Goal: Task Accomplishment & Management: Use online tool/utility

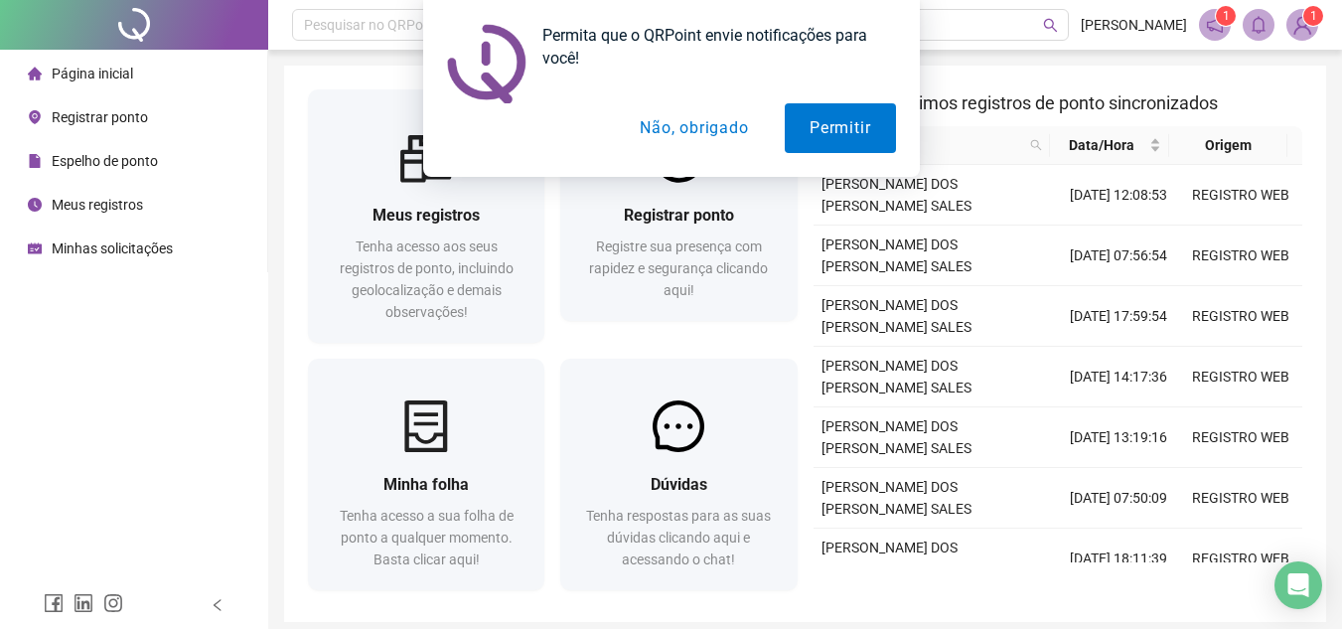
click at [714, 131] on button "Não, obrigado" at bounding box center [694, 128] width 158 height 50
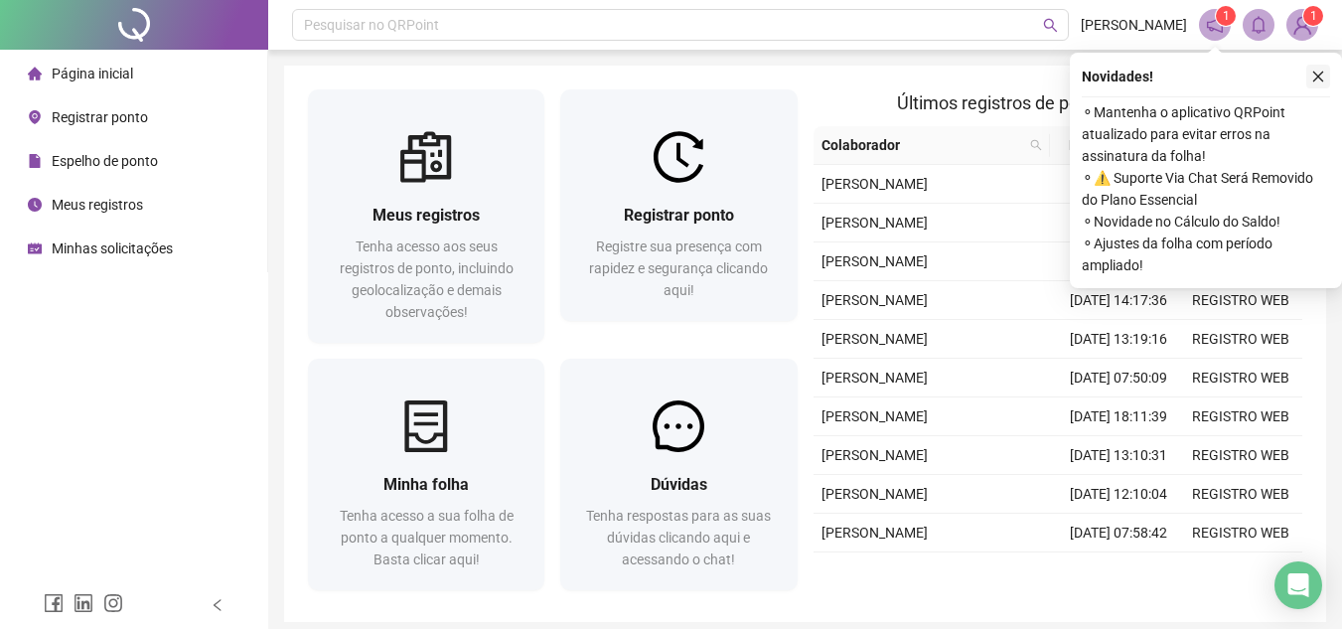
click at [1315, 77] on icon "close" at bounding box center [1319, 77] width 14 height 14
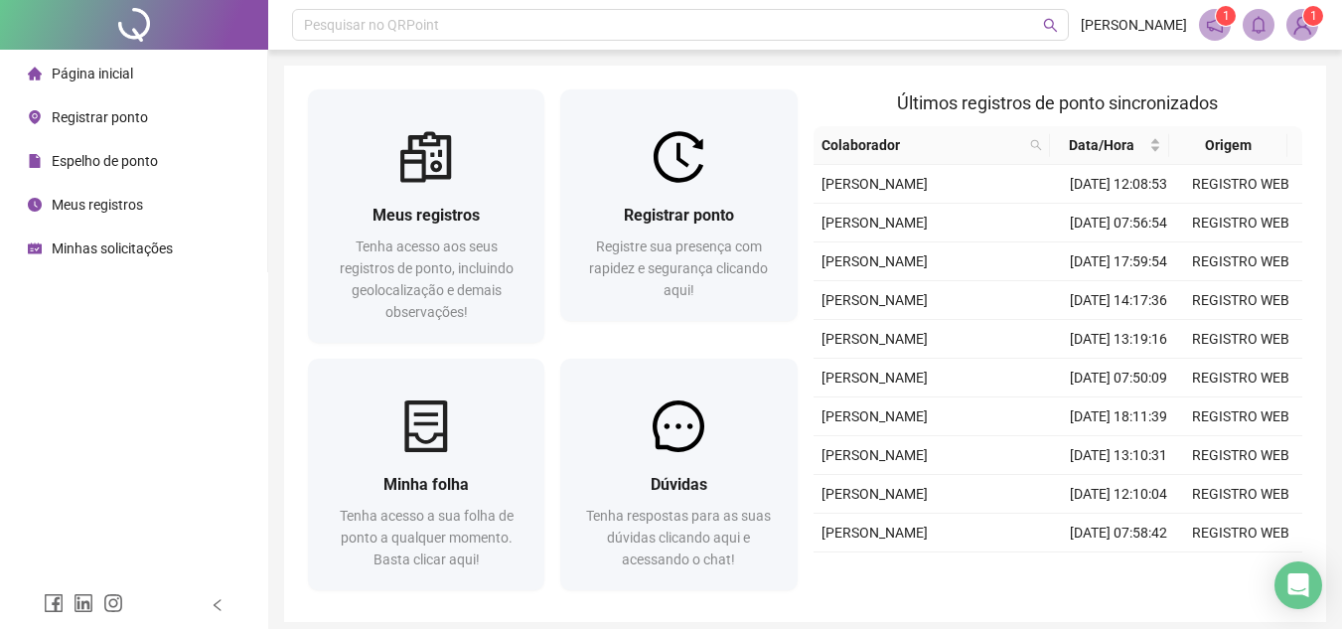
click at [116, 115] on span "Registrar ponto" at bounding box center [100, 117] width 96 height 16
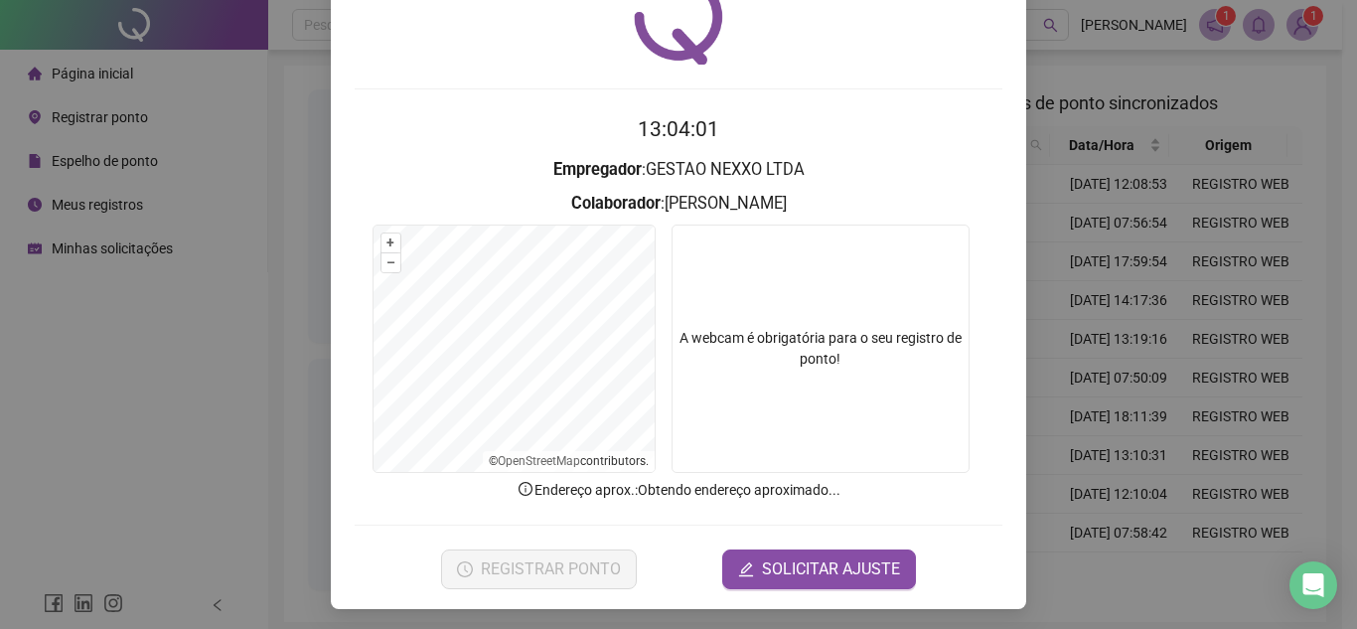
scroll to position [103, 0]
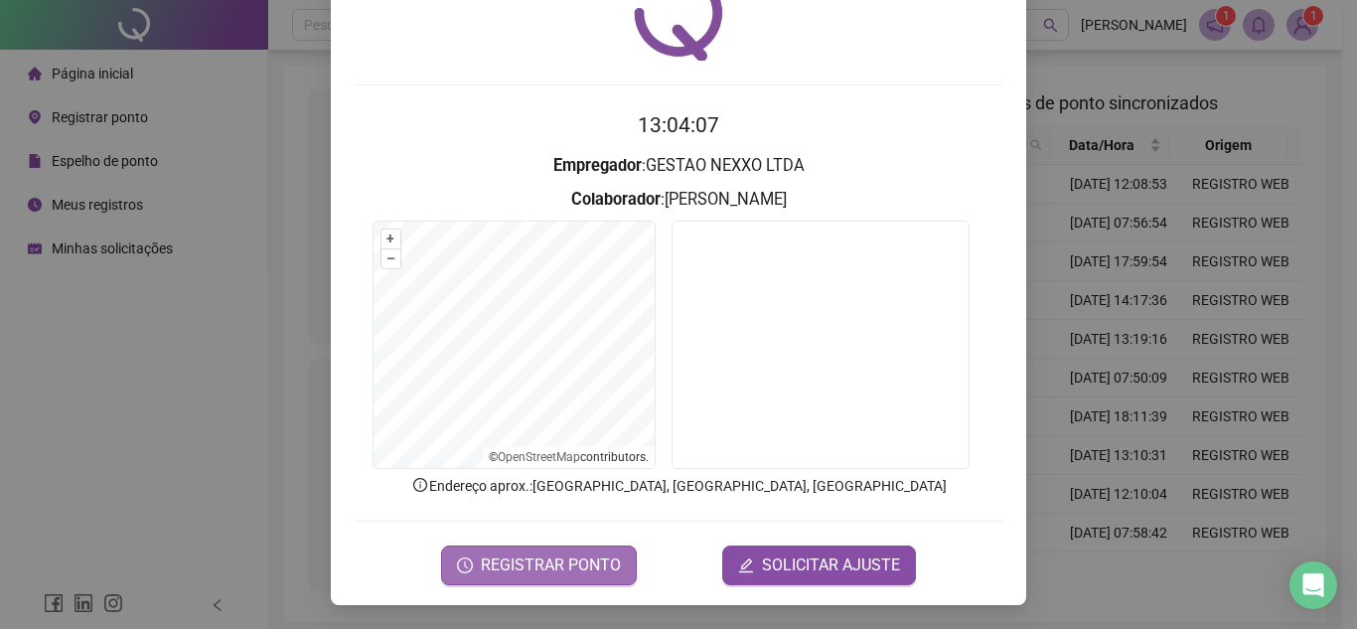
click at [544, 562] on span "REGISTRAR PONTO" at bounding box center [551, 565] width 140 height 24
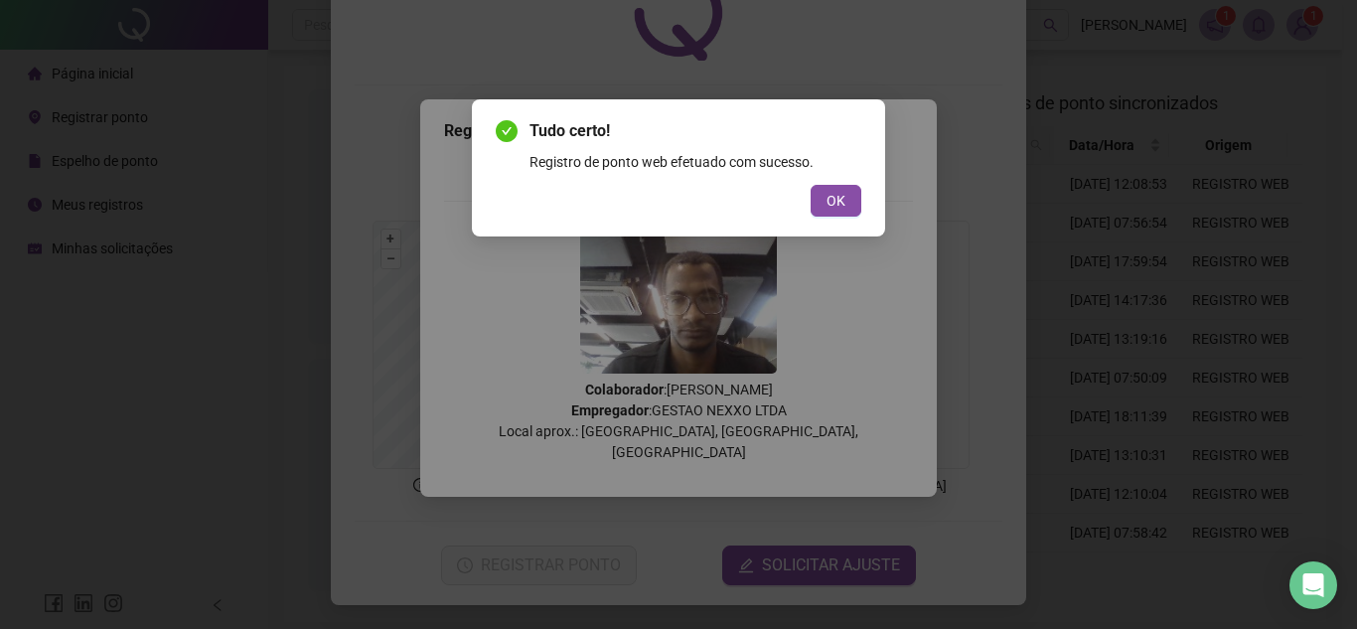
drag, startPoint x: 843, startPoint y: 209, endPoint x: 843, endPoint y: 165, distance: 43.7
click at [842, 211] on span "OK" at bounding box center [836, 201] width 19 height 22
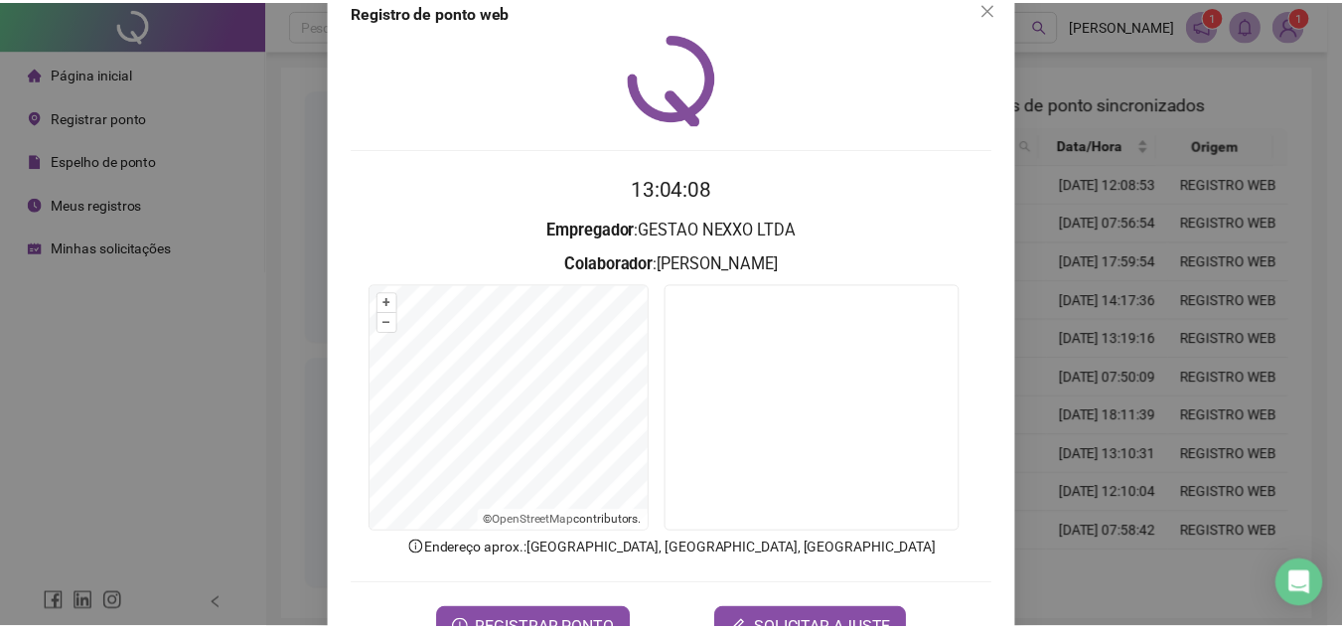
scroll to position [4, 0]
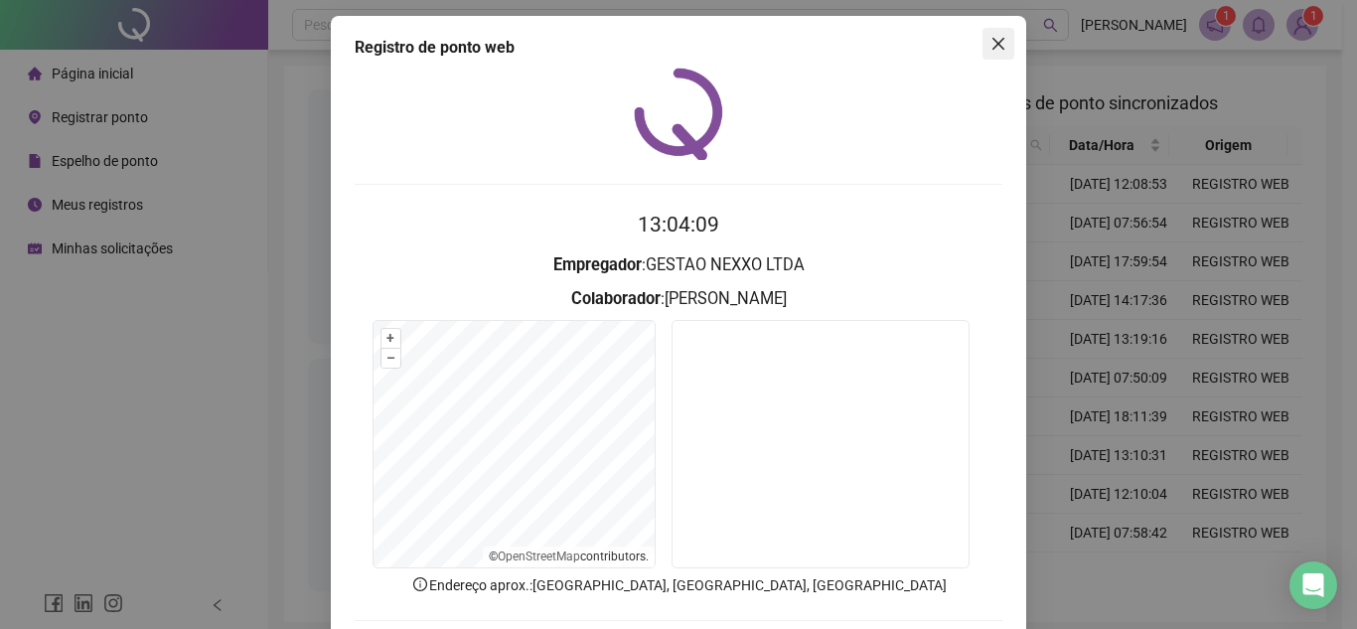
click at [992, 47] on icon "close" at bounding box center [999, 44] width 16 height 16
